Goal: Transaction & Acquisition: Obtain resource

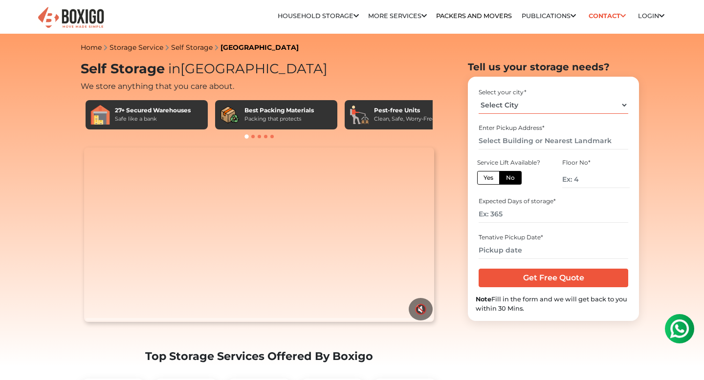
click at [515, 102] on select "Select City [GEOGRAPHIC_DATA] [GEOGRAPHIC_DATA] [GEOGRAPHIC_DATA] [GEOGRAPHIC_D…" at bounding box center [553, 105] width 149 height 17
select select "[GEOGRAPHIC_DATA]"
click at [479, 97] on select "Select City [GEOGRAPHIC_DATA] [GEOGRAPHIC_DATA] [GEOGRAPHIC_DATA] [GEOGRAPHIC_D…" at bounding box center [553, 105] width 149 height 17
click at [489, 178] on label "Yes" at bounding box center [488, 178] width 22 height 14
click at [489, 178] on input "Yes" at bounding box center [486, 177] width 6 height 6
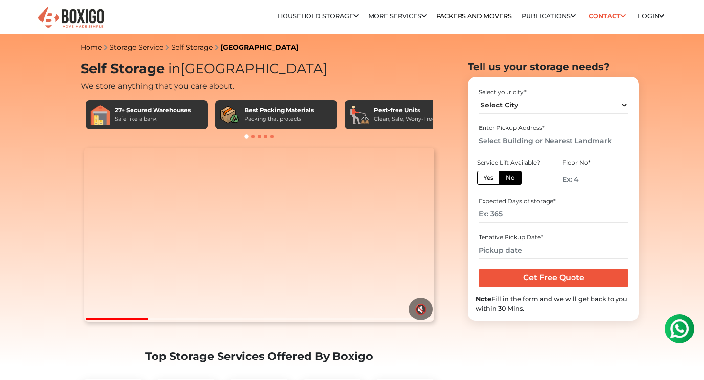
radio input "true"
click at [516, 149] on input "text" at bounding box center [553, 140] width 149 height 17
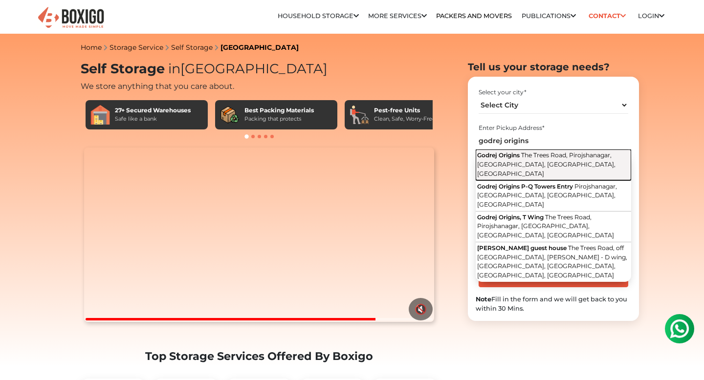
click at [541, 164] on span "The Trees Road, Pirojshanagar, [GEOGRAPHIC_DATA], [GEOGRAPHIC_DATA], [GEOGRAPHI…" at bounding box center [546, 164] width 138 height 25
type input "Godrej Origins, The Trees Road, Pirojshanagar, [GEOGRAPHIC_DATA], [GEOGRAPHIC_D…"
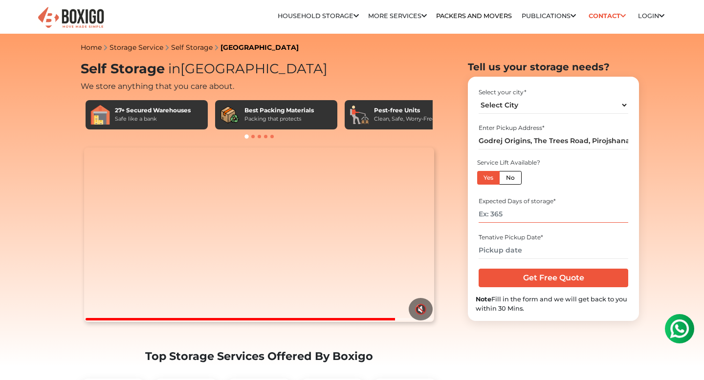
click at [531, 220] on input "number" at bounding box center [553, 214] width 149 height 17
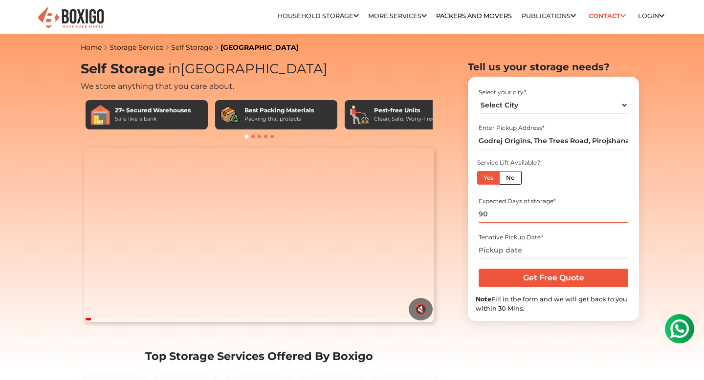
type input "90"
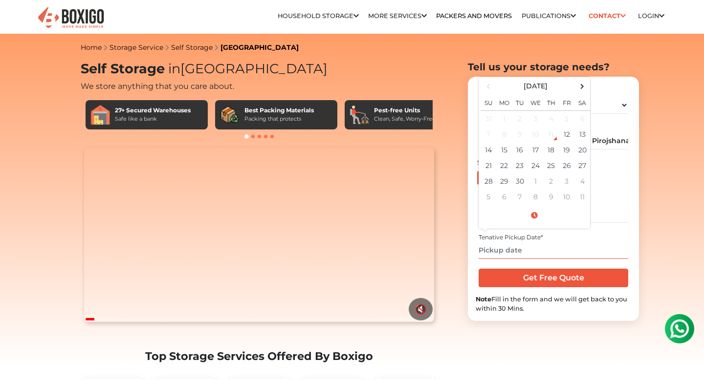
click at [537, 249] on input "text" at bounding box center [553, 250] width 149 height 17
click at [584, 86] on span at bounding box center [582, 86] width 13 height 13
click at [550, 179] on td "30" at bounding box center [551, 182] width 16 height 16
type input "[DATE] 12:00 AM"
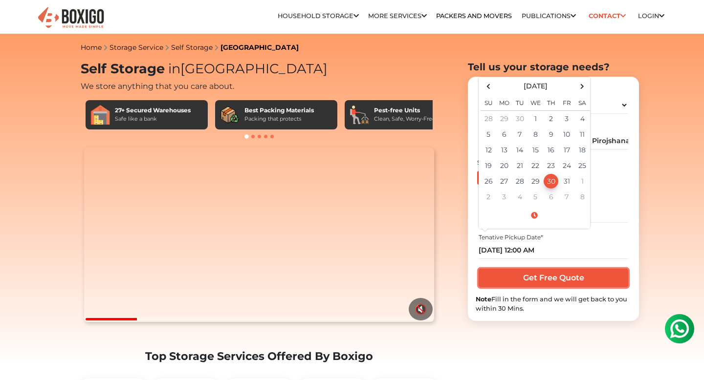
click at [543, 284] on input "Get Free Quote" at bounding box center [553, 278] width 149 height 19
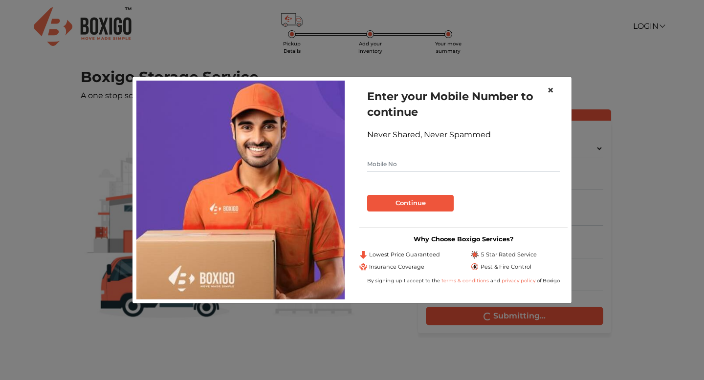
click at [548, 85] on span "×" at bounding box center [550, 90] width 7 height 14
